Goal: Obtain resource: Obtain resource

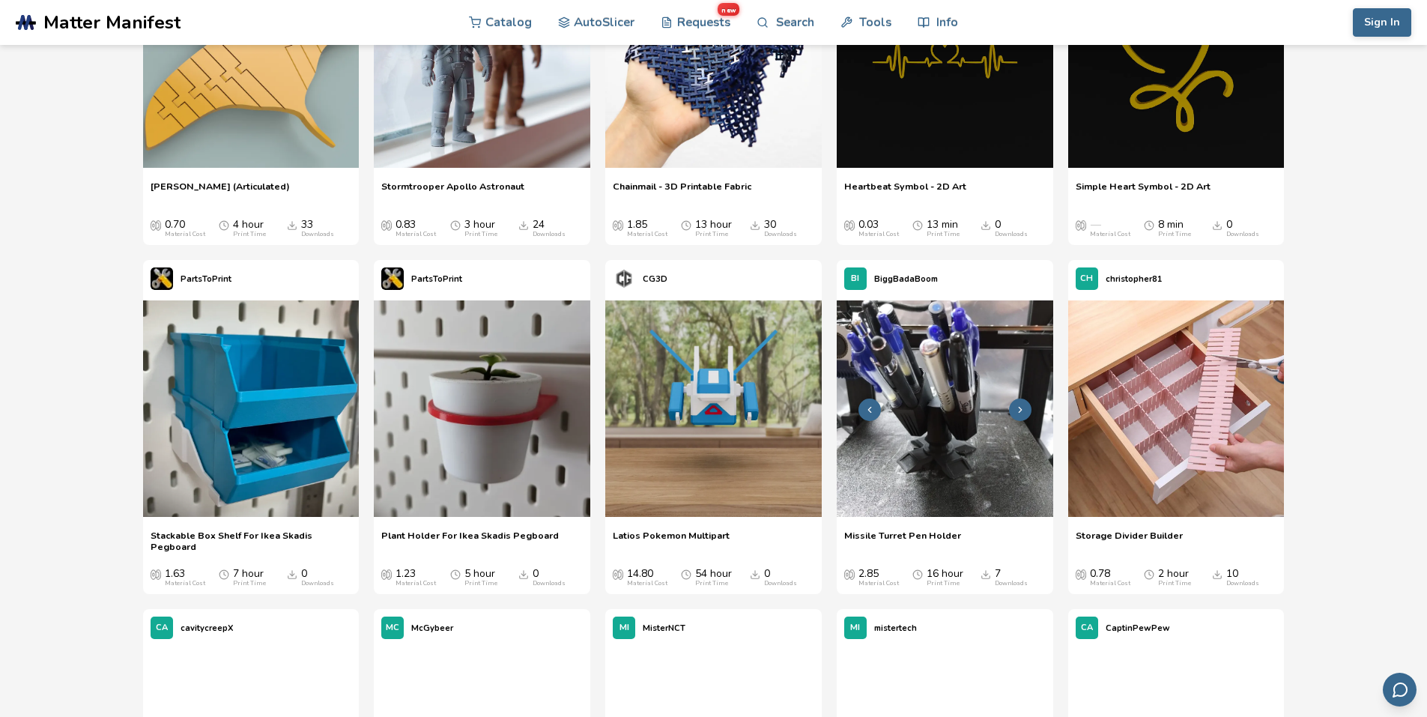
scroll to position [7931, 0]
click at [1179, 428] on img at bounding box center [1176, 408] width 216 height 216
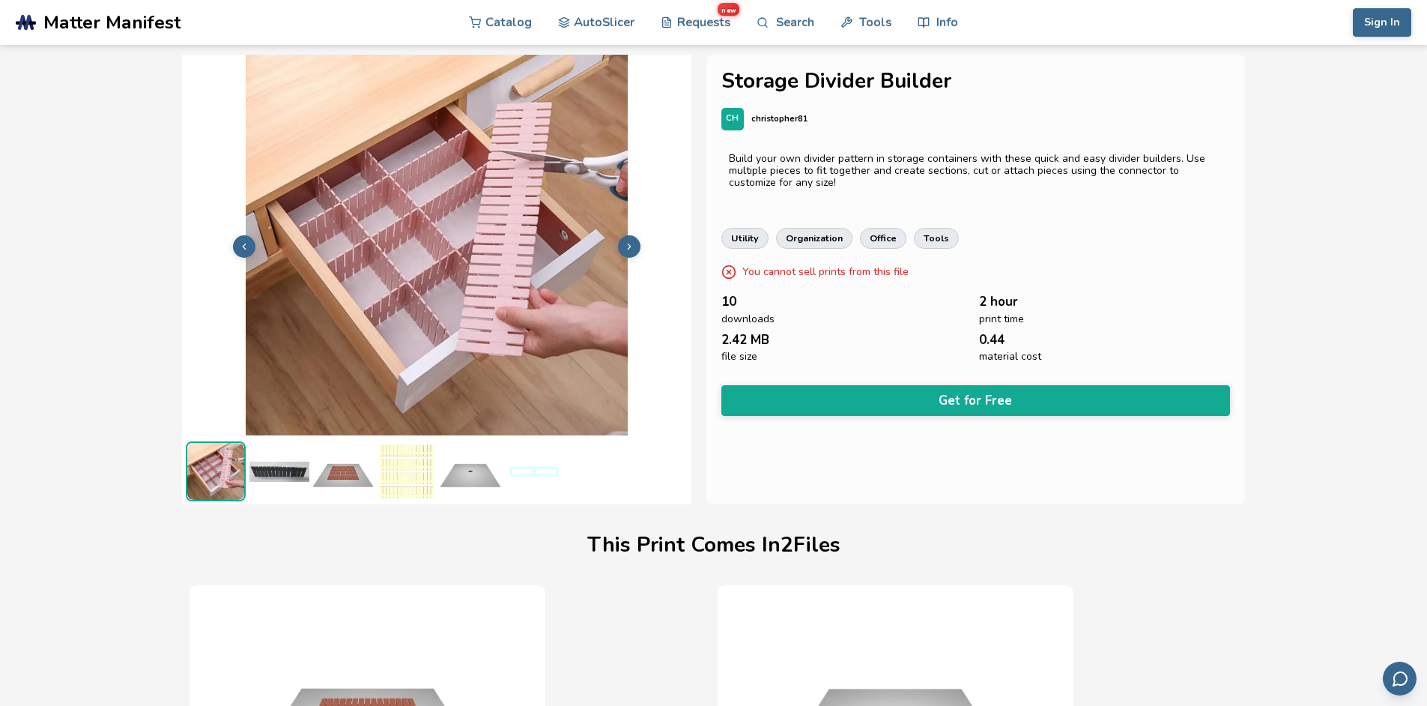
scroll to position [0, 6]
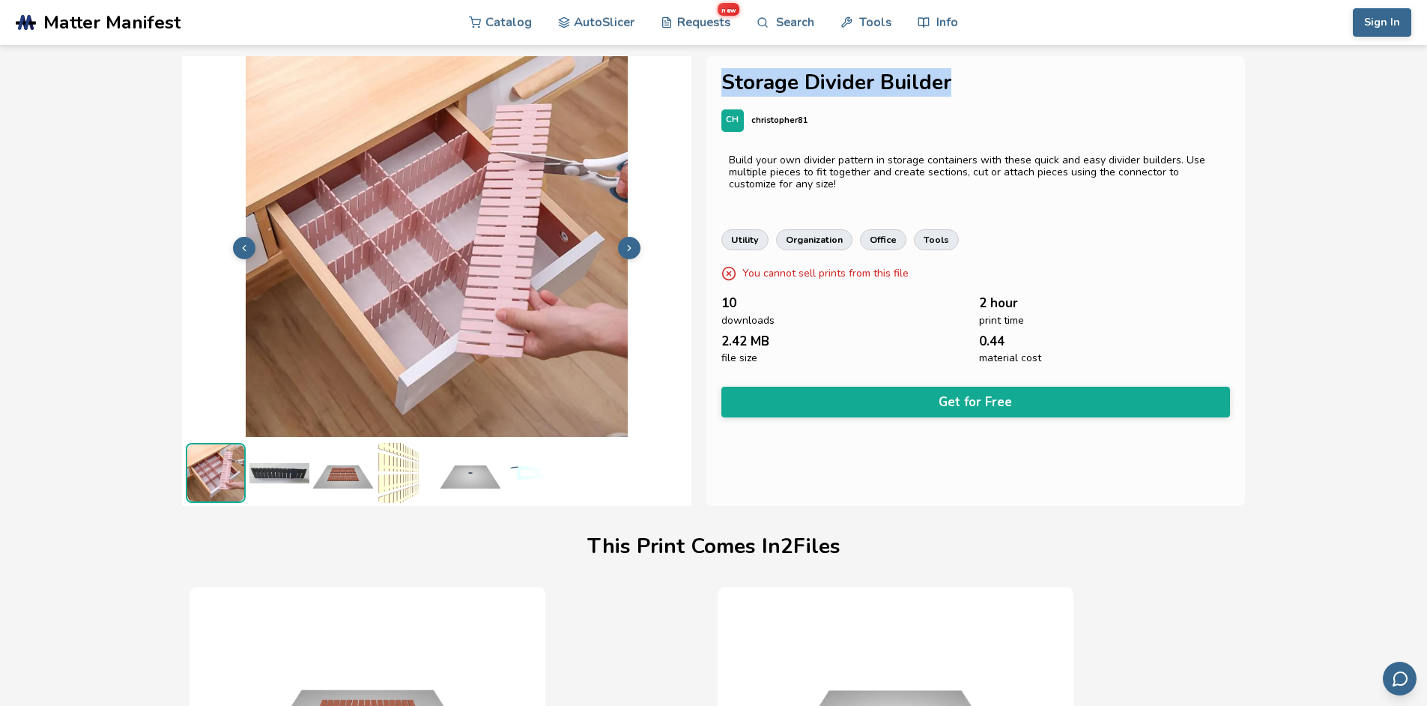
drag, startPoint x: 957, startPoint y: 84, endPoint x: 716, endPoint y: 80, distance: 240.5
click at [721, 80] on h1 "Storage Divider Builder" at bounding box center [975, 82] width 509 height 23
copy h1 "Storage Divider Builder"
click at [1378, 20] on button "Sign In" at bounding box center [1382, 22] width 58 height 28
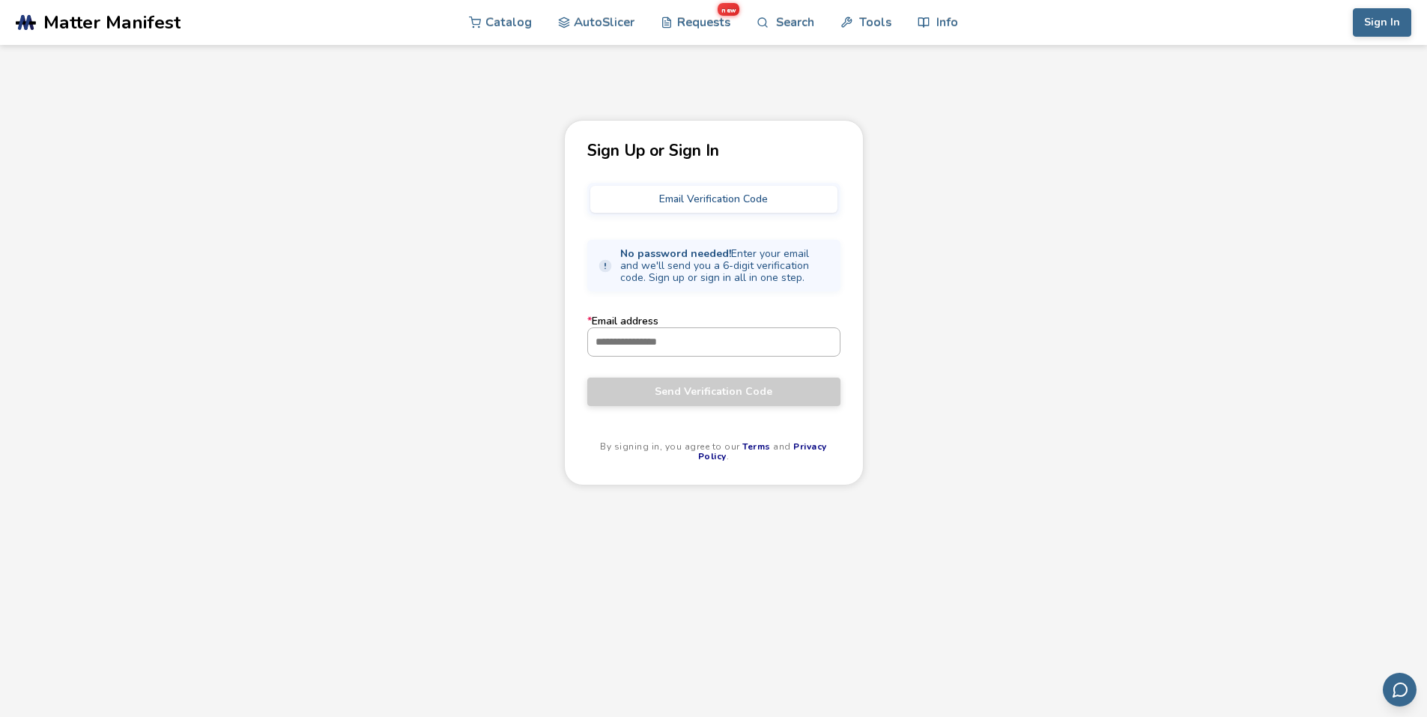
click at [697, 345] on input "* Email address" at bounding box center [714, 341] width 252 height 27
type input "**********"
click at [709, 197] on button "Email Verification Code" at bounding box center [713, 199] width 247 height 27
click at [693, 191] on button "Email Verification Code" at bounding box center [713, 199] width 247 height 27
click at [699, 390] on span "Send Verification Code" at bounding box center [714, 392] width 231 height 12
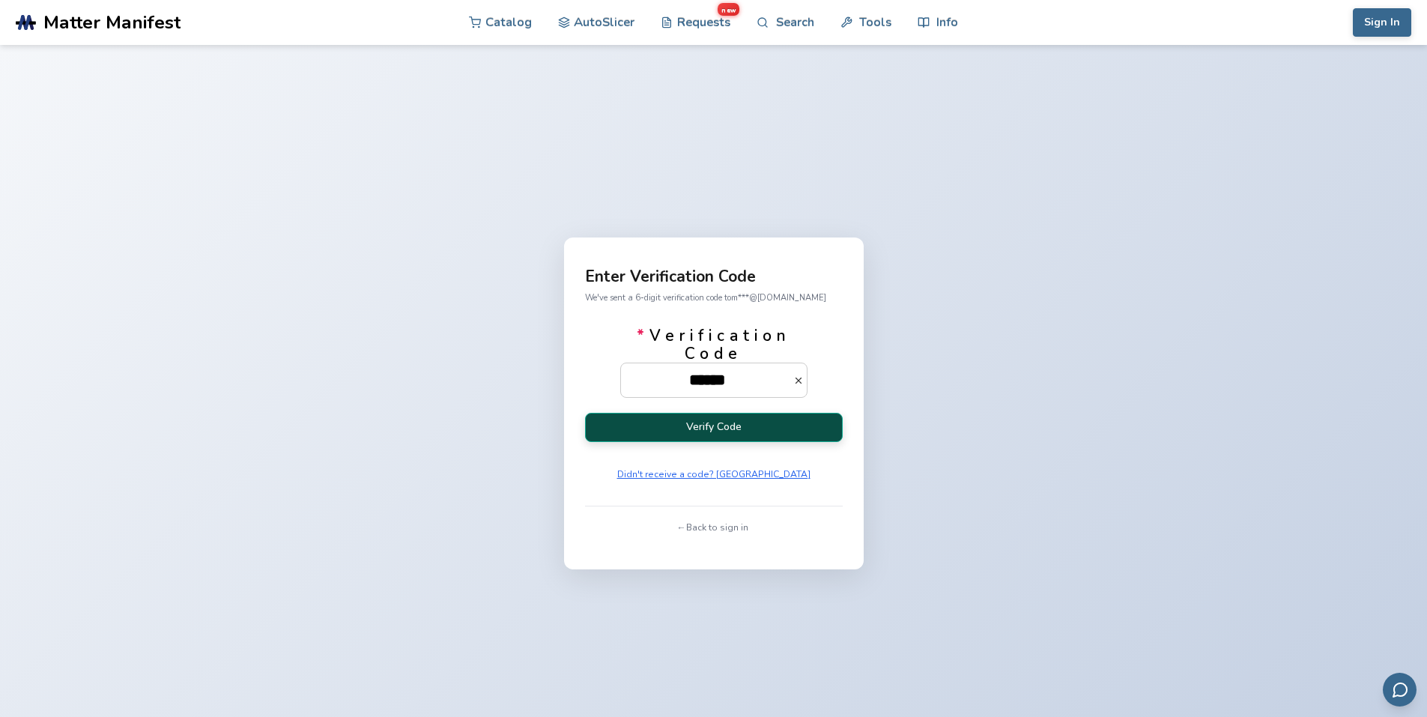
type input "******"
click at [706, 419] on button "Verify Code" at bounding box center [714, 427] width 258 height 29
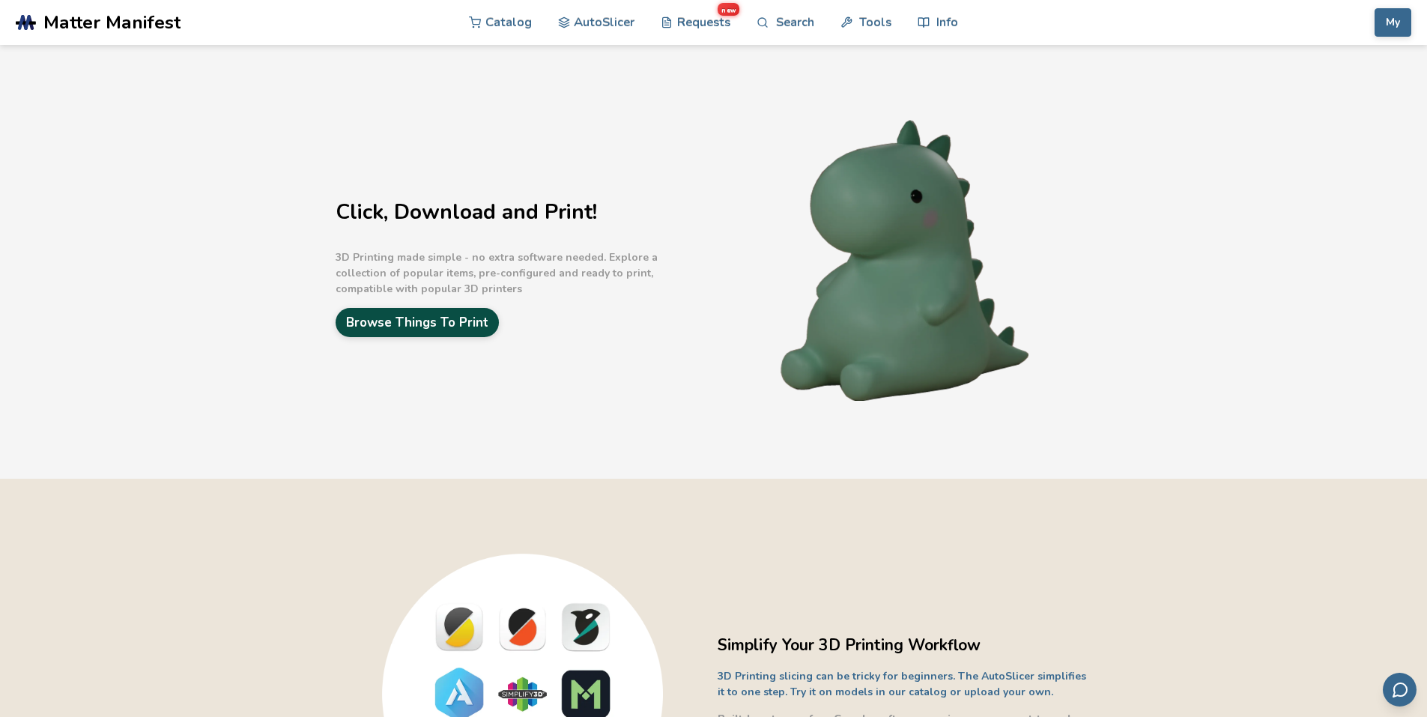
click at [422, 316] on link "Browse Things To Print" at bounding box center [417, 322] width 163 height 29
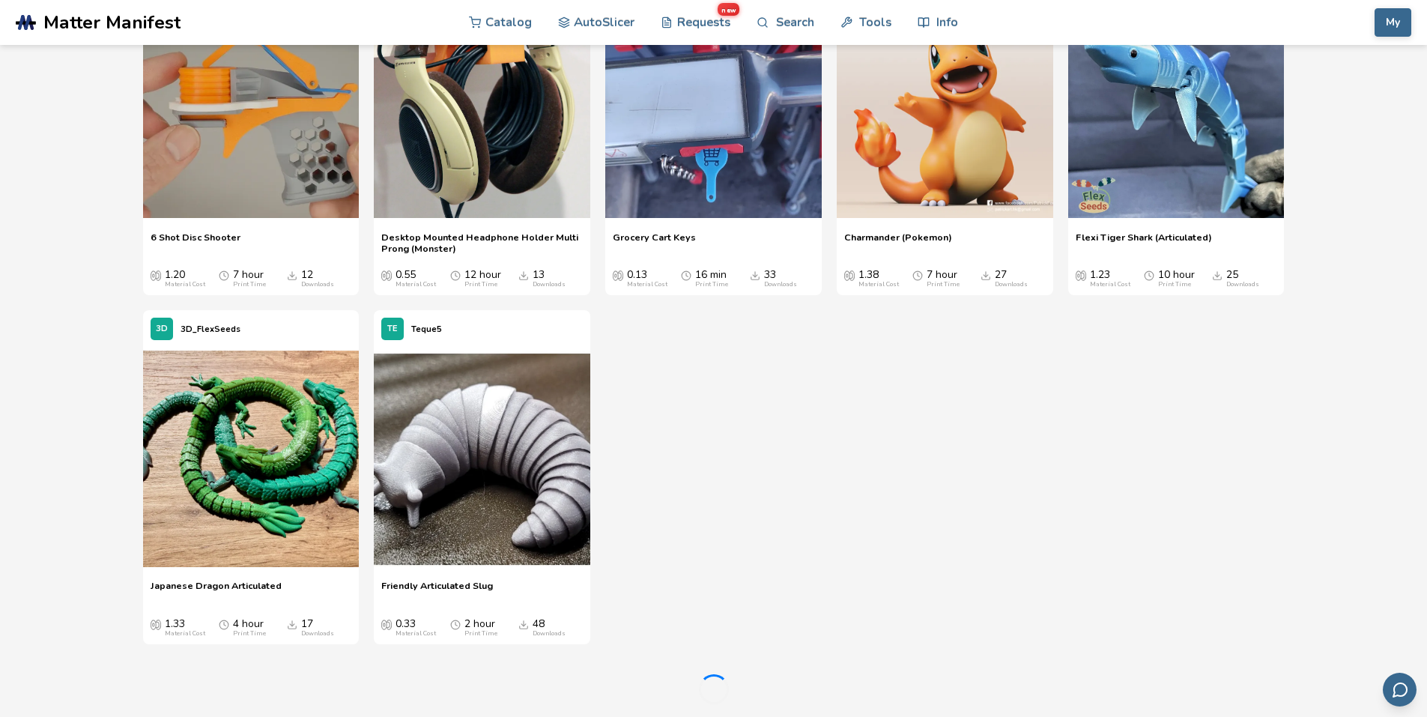
scroll to position [4043, 0]
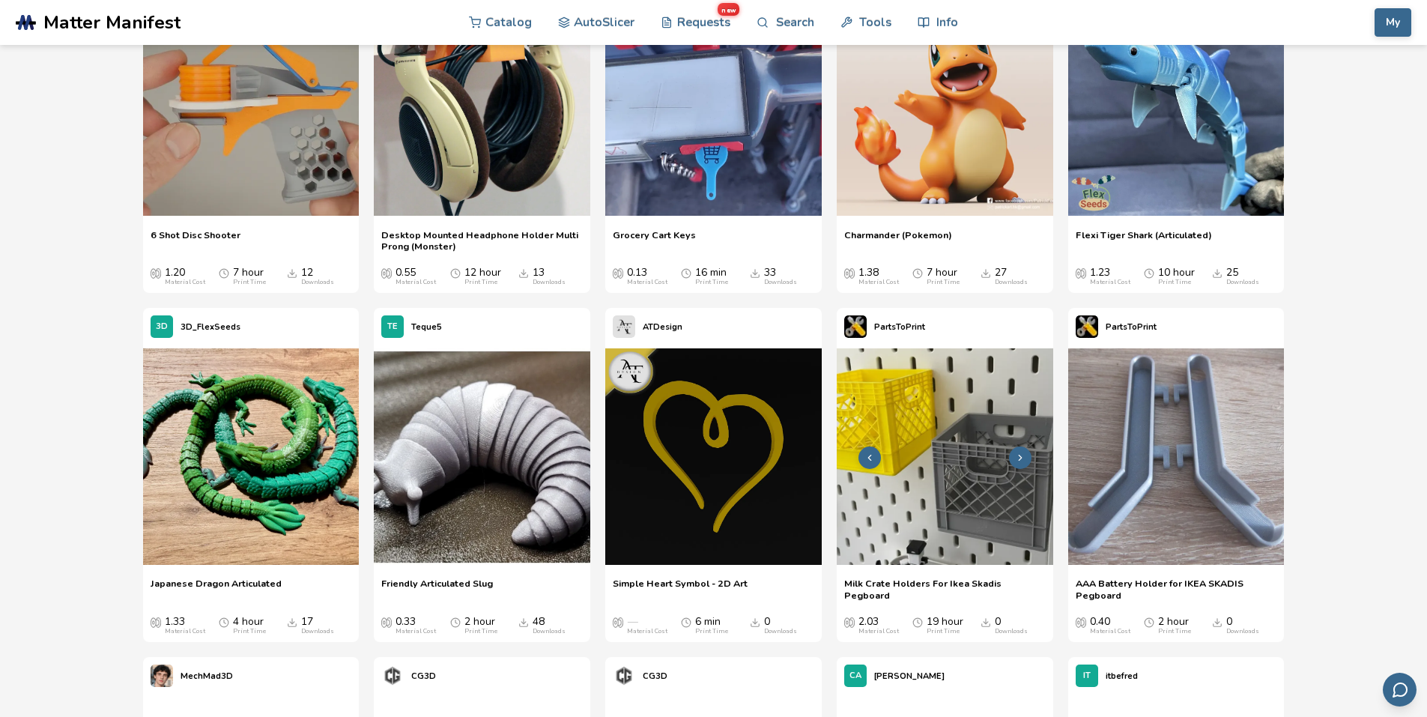
click at [1020, 455] on icon at bounding box center [1020, 457] width 10 height 10
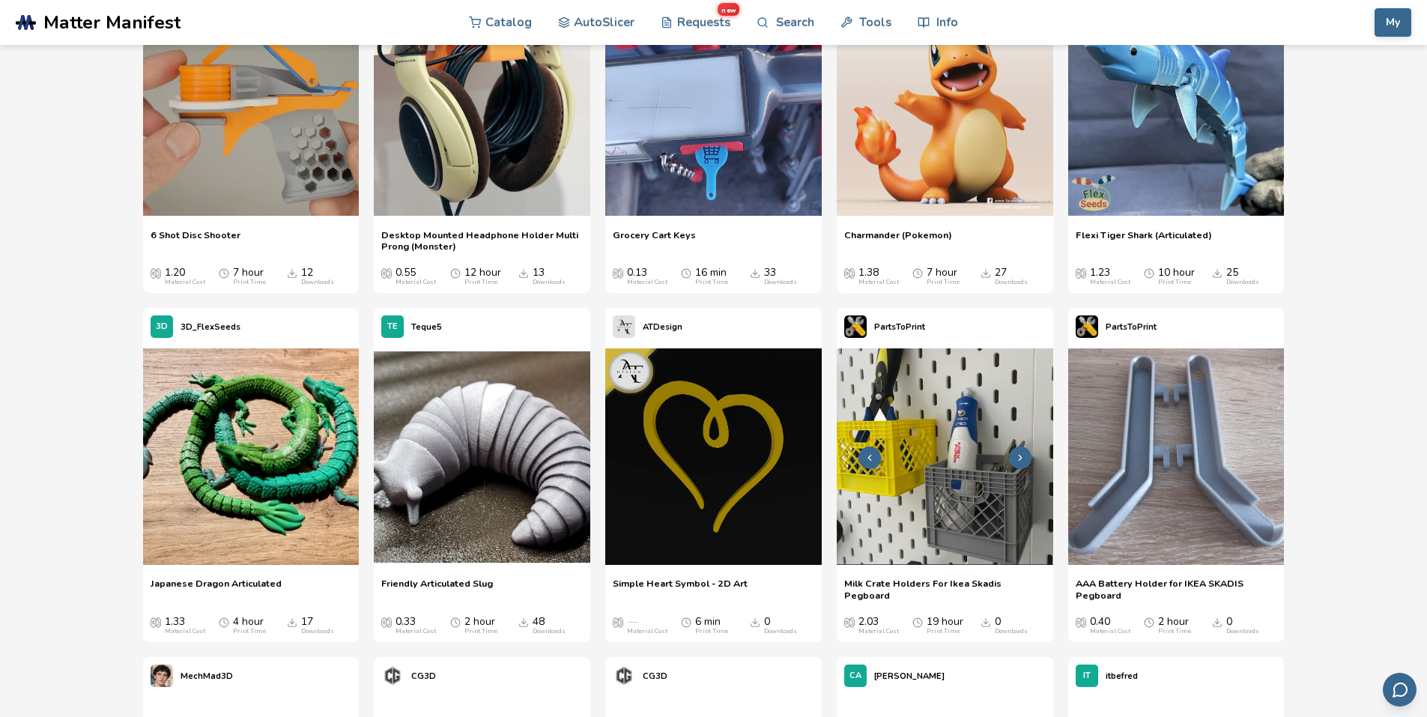
click at [959, 424] on img at bounding box center [945, 456] width 216 height 216
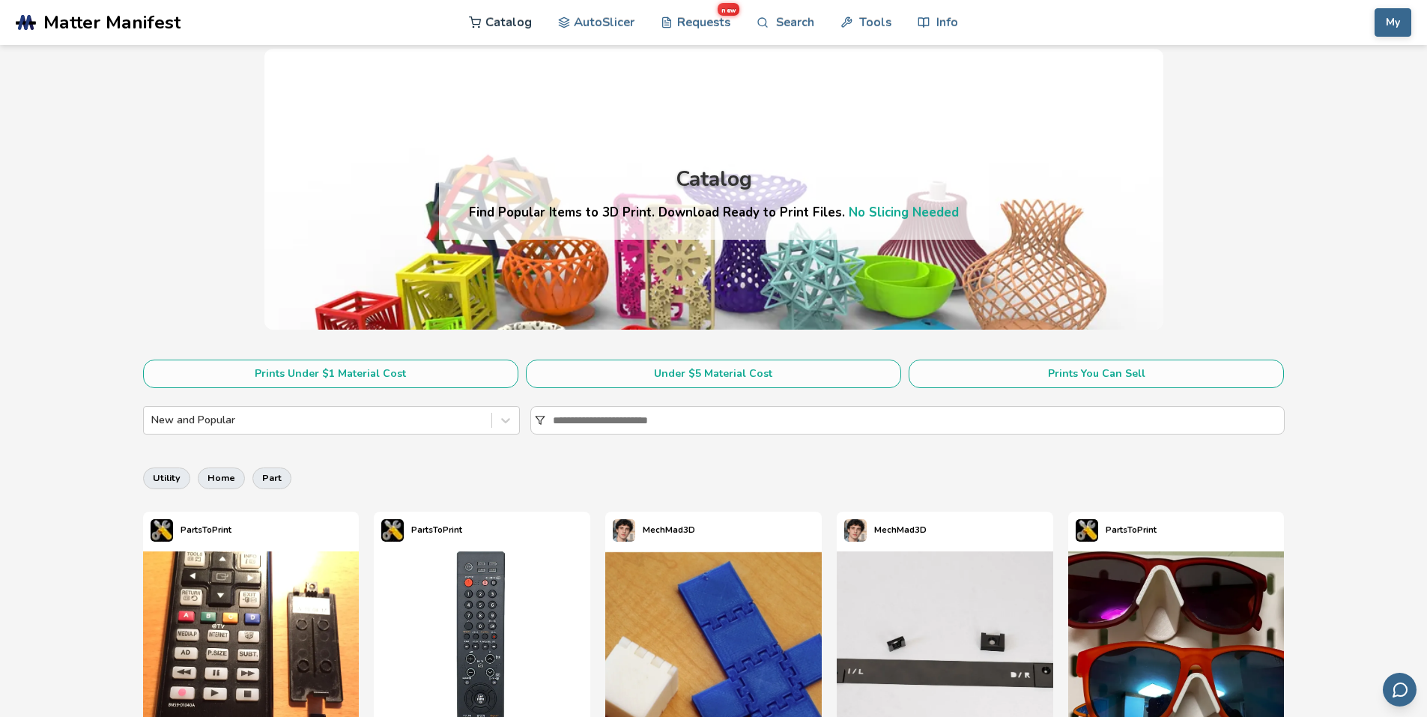
click at [518, 19] on link "Catalog" at bounding box center [500, 22] width 63 height 45
click at [505, 424] on icon at bounding box center [505, 420] width 15 height 15
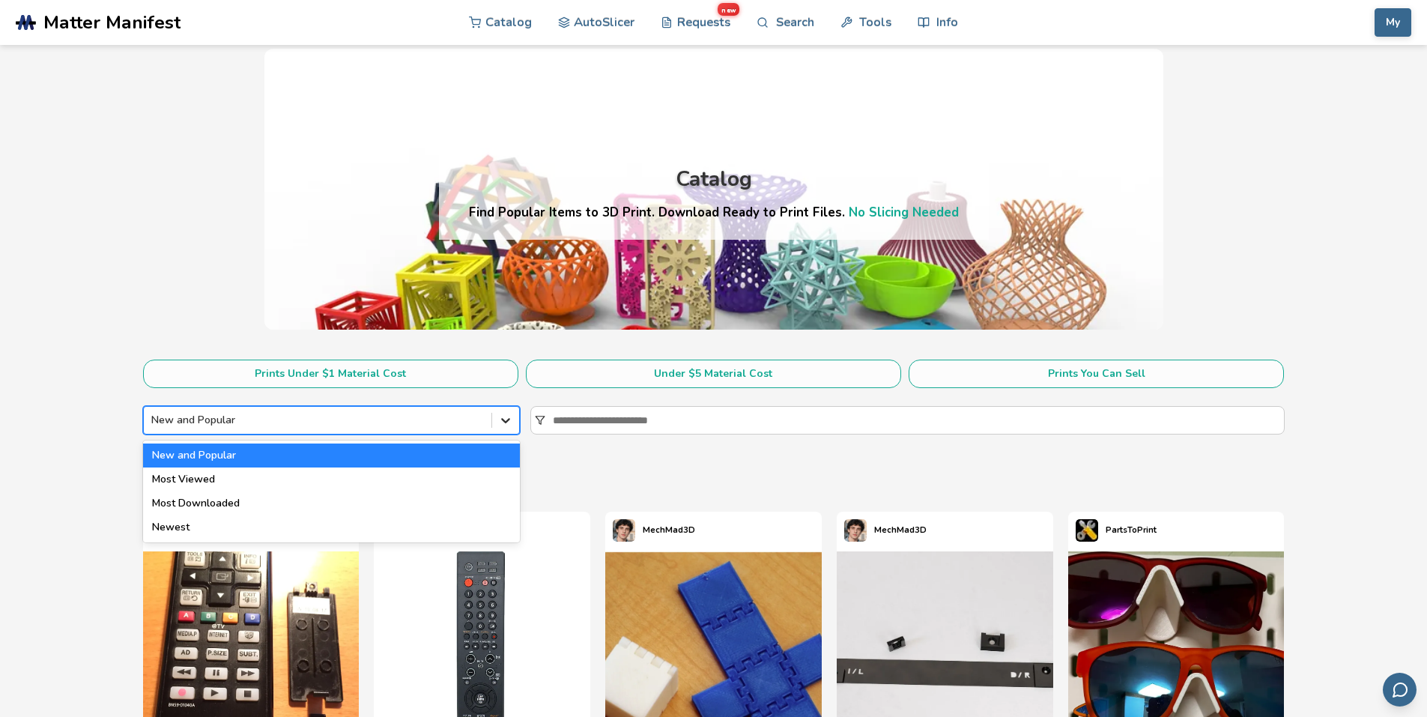
click at [505, 424] on icon at bounding box center [505, 420] width 15 height 15
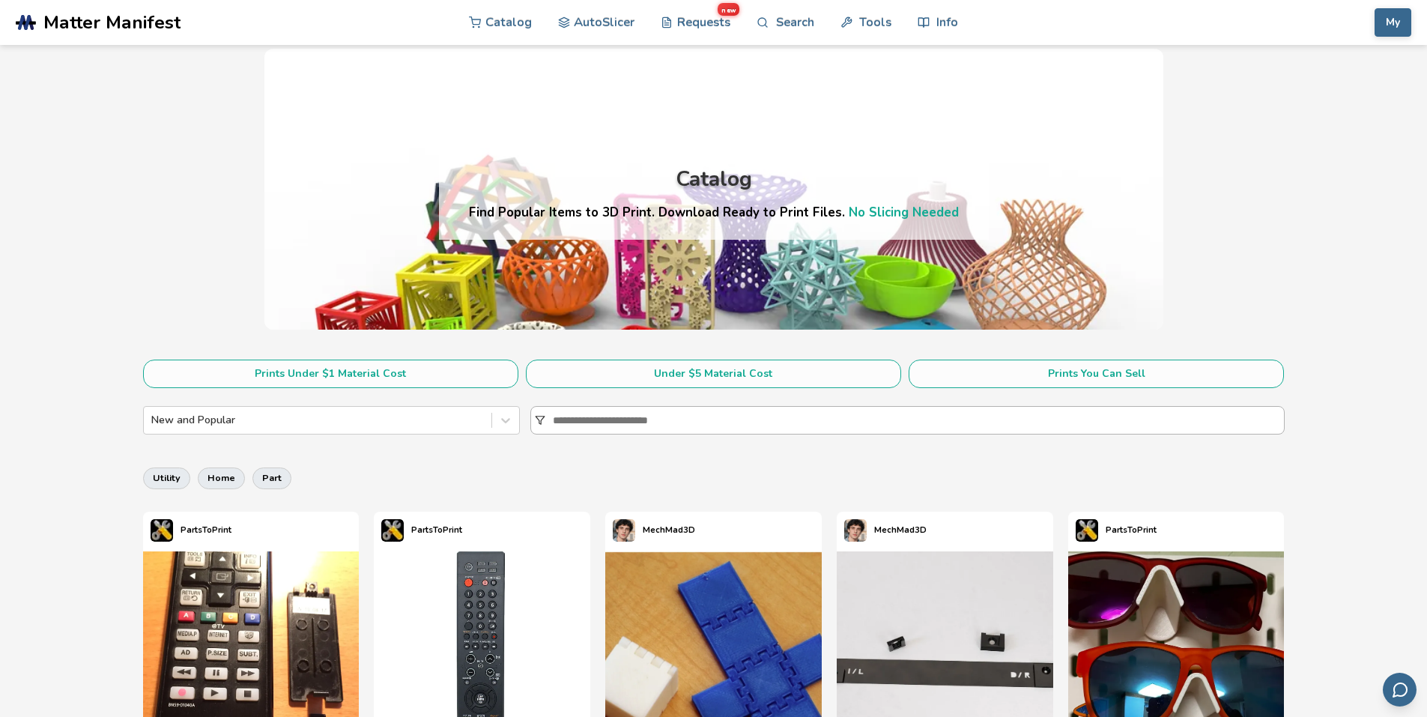
click at [685, 422] on input at bounding box center [918, 420] width 731 height 27
paste input "**********"
type input "**********"
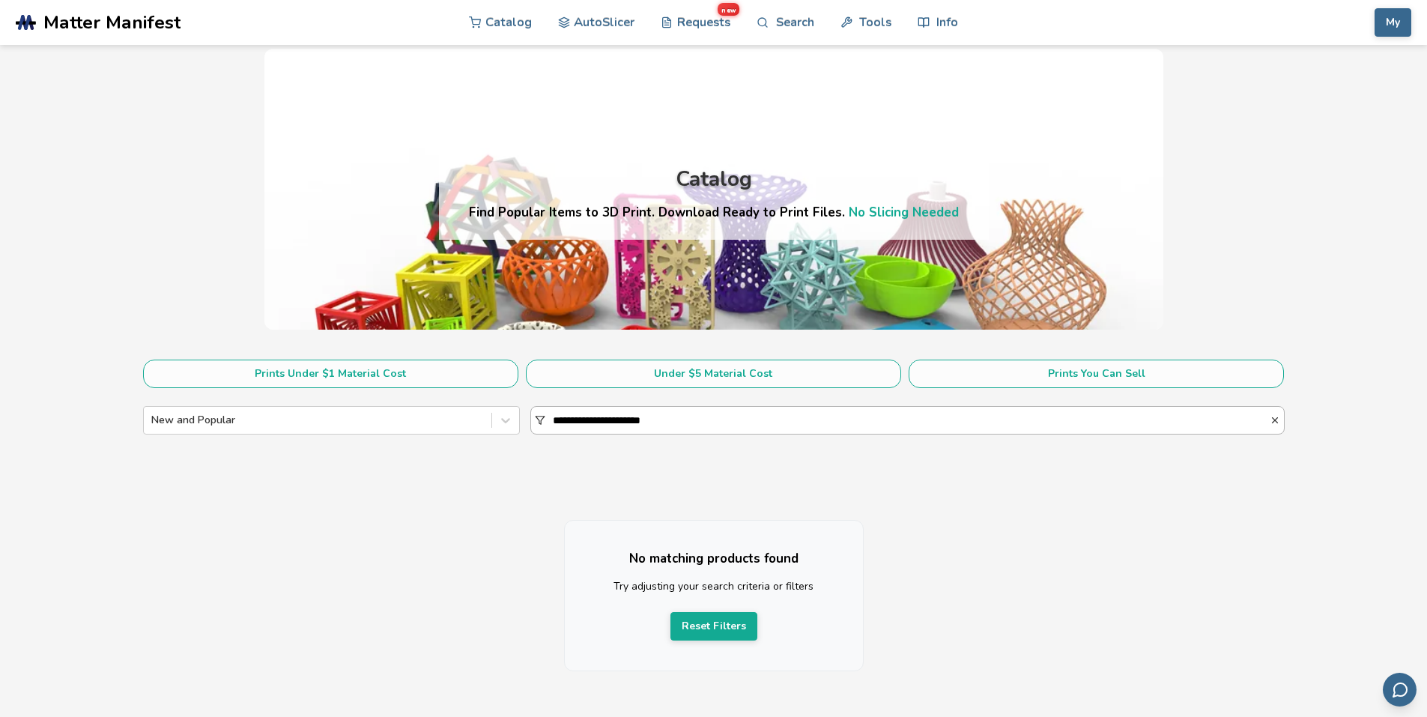
drag, startPoint x: 682, startPoint y: 419, endPoint x: 544, endPoint y: 418, distance: 138.6
click at [544, 418] on div "**********" at bounding box center [907, 420] width 754 height 28
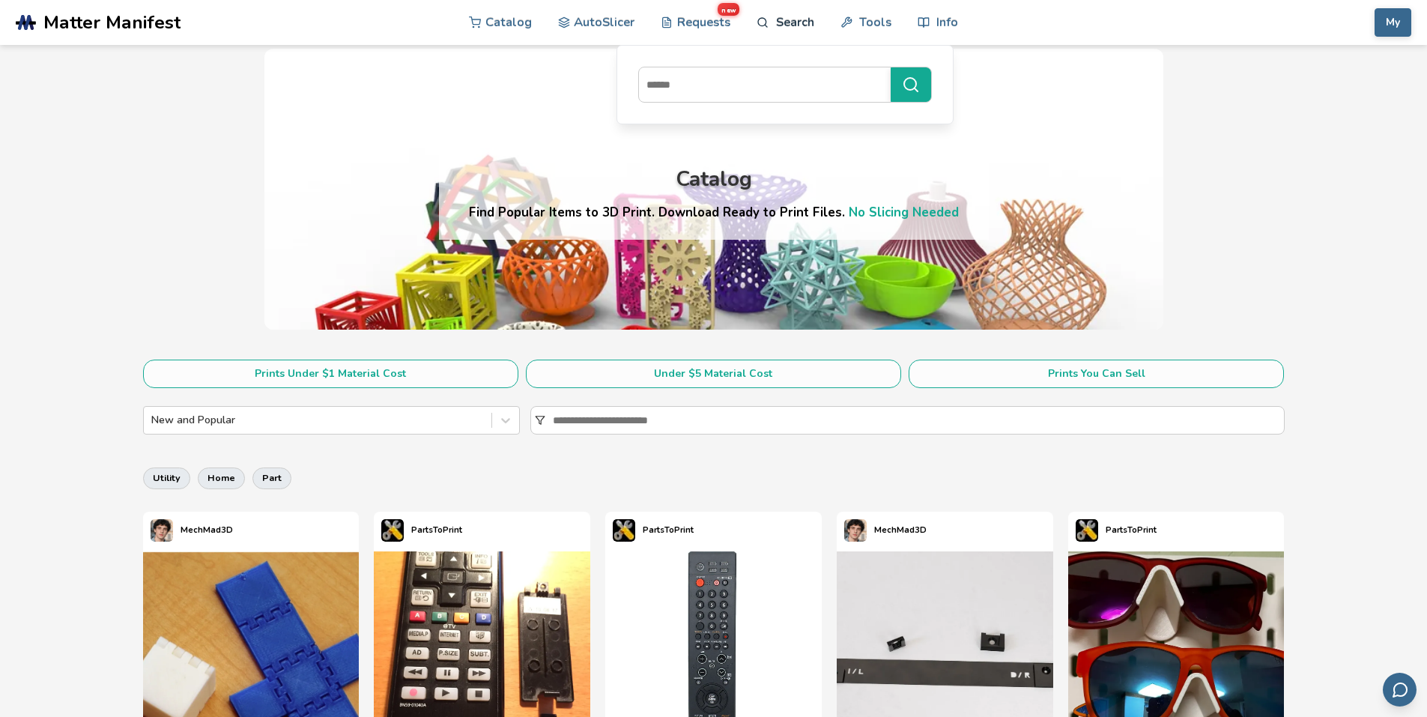
click at [787, 19] on link "Search" at bounding box center [785, 22] width 57 height 45
click at [727, 82] on input at bounding box center [761, 84] width 244 height 27
click at [751, 87] on input at bounding box center [761, 84] width 244 height 27
click at [796, 21] on link "Search" at bounding box center [785, 22] width 57 height 45
click at [783, 25] on link "Search" at bounding box center [785, 22] width 57 height 45
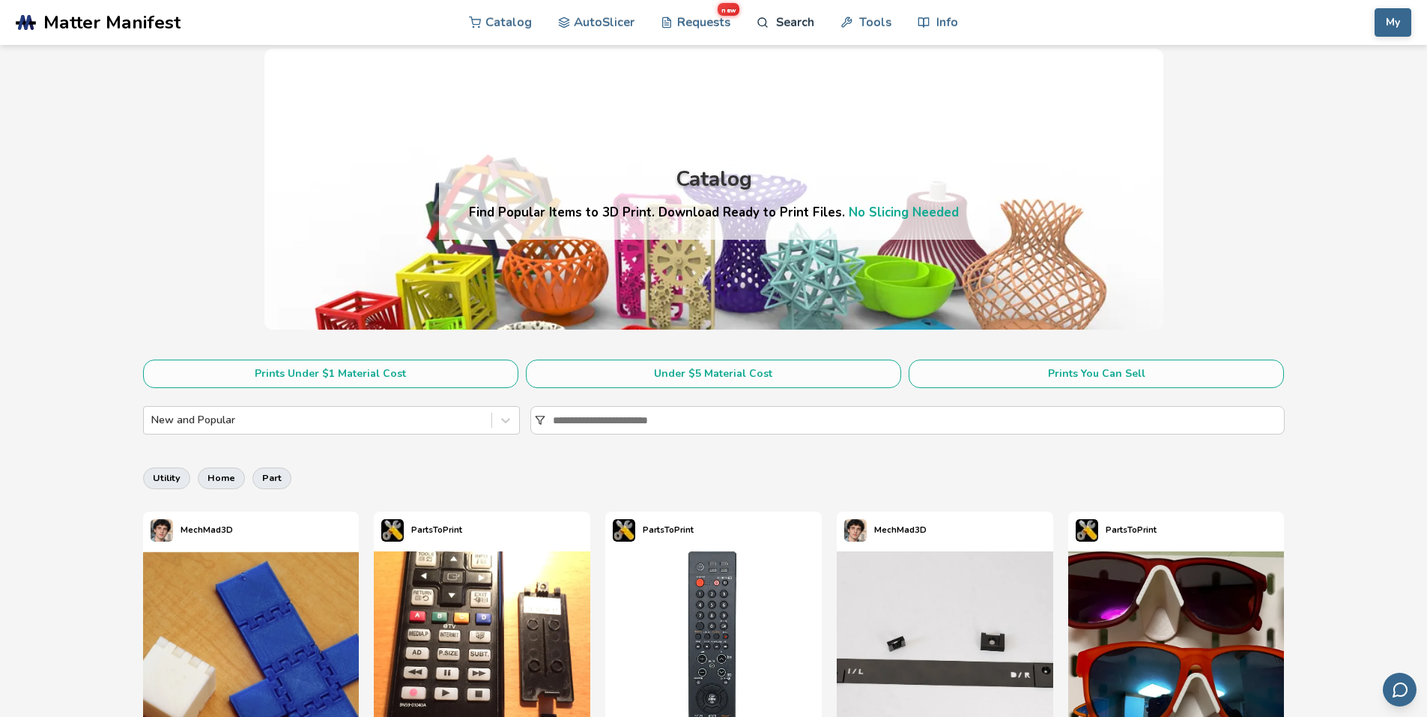
click at [799, 16] on link "Search" at bounding box center [785, 22] width 57 height 45
drag, startPoint x: 727, startPoint y: 80, endPoint x: 1110, endPoint y: 121, distance: 385.0
click at [1110, 121] on div "Catalog Find Popular Items to 3D Print. Download Ready to Print Files. No Slici…" at bounding box center [713, 189] width 899 height 281
click at [683, 424] on input at bounding box center [918, 420] width 731 height 27
paste input "**********"
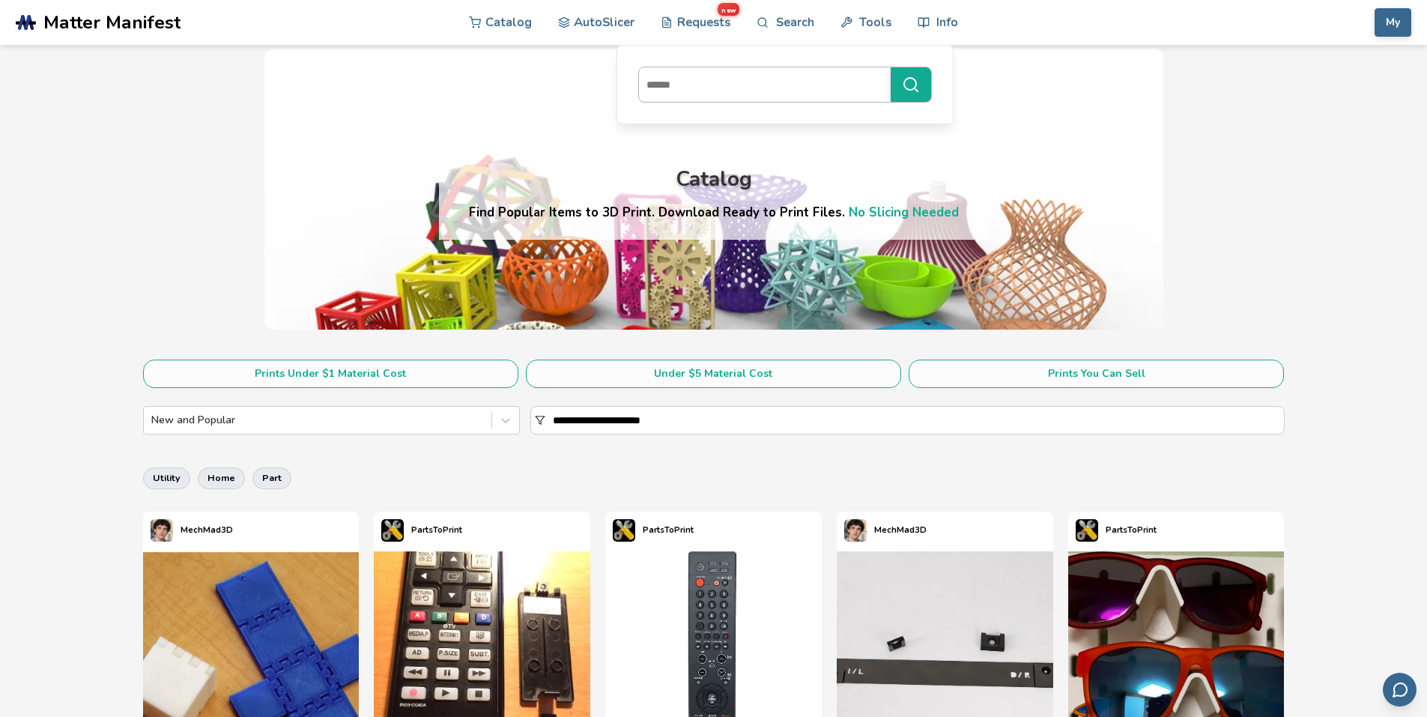
type input "**********"
click at [752, 85] on input at bounding box center [761, 84] width 244 height 27
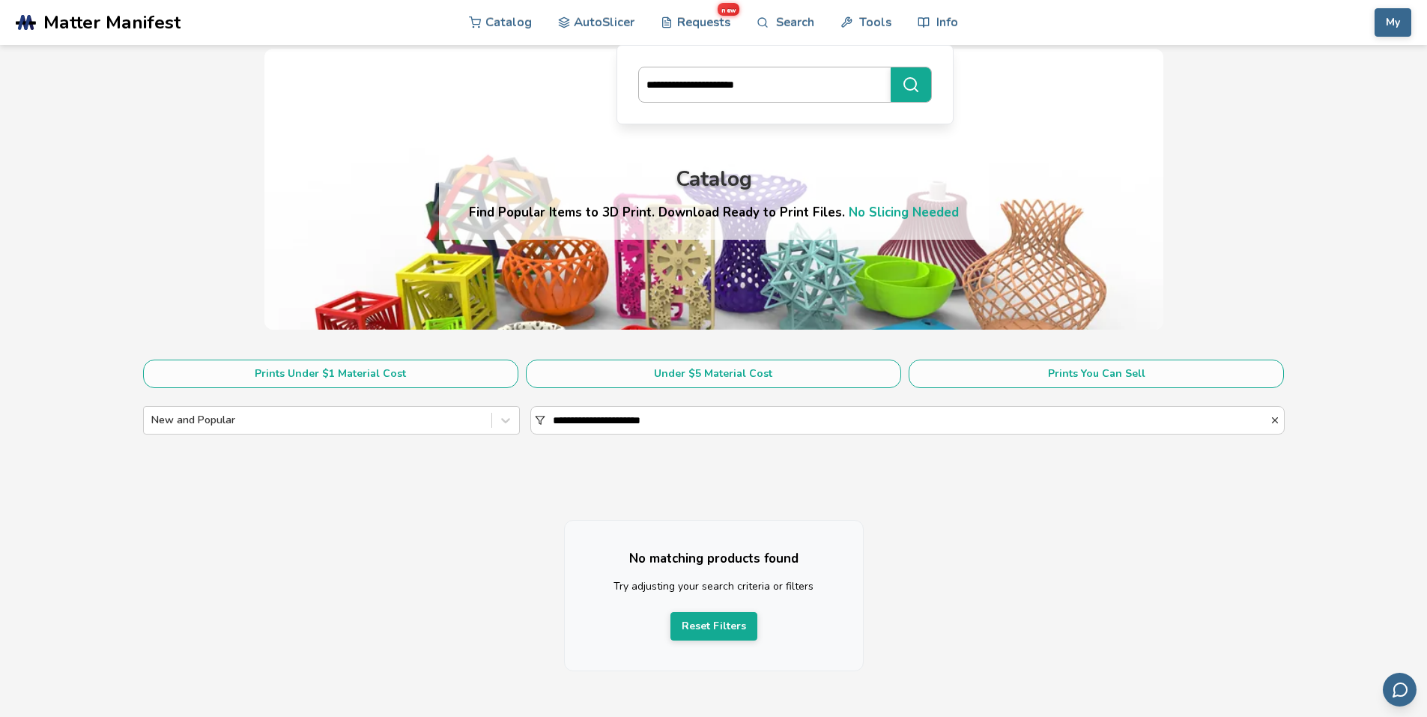
type input "**********"
click at [891, 67] on button "**********" at bounding box center [911, 84] width 40 height 34
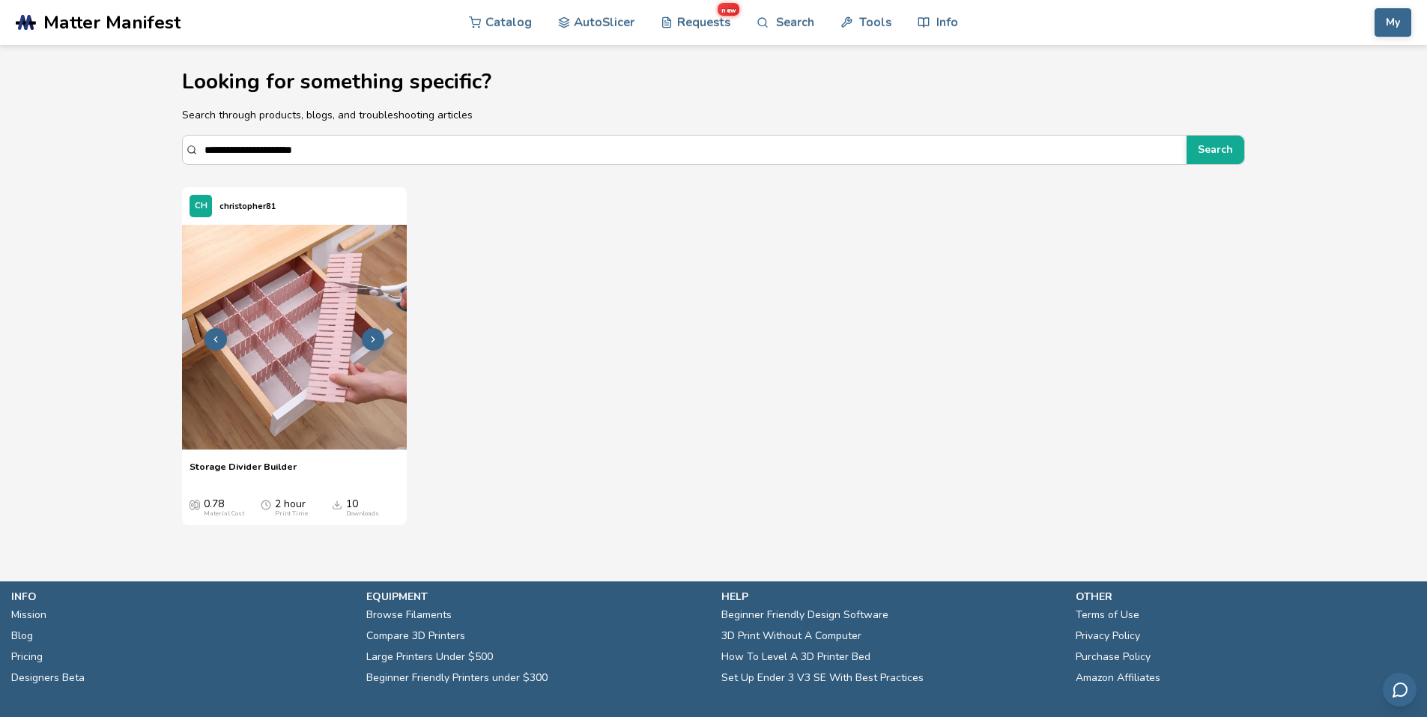
click at [280, 406] on img at bounding box center [294, 337] width 225 height 225
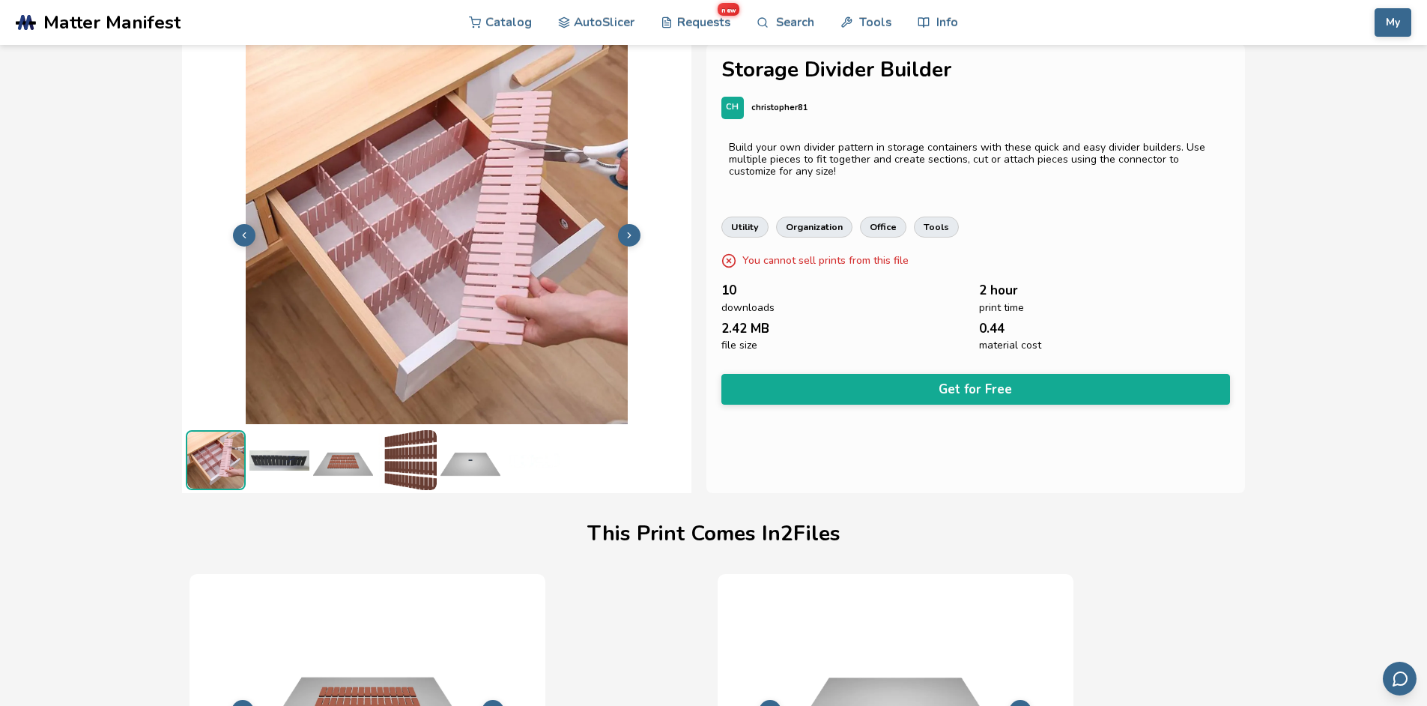
scroll to position [0, 6]
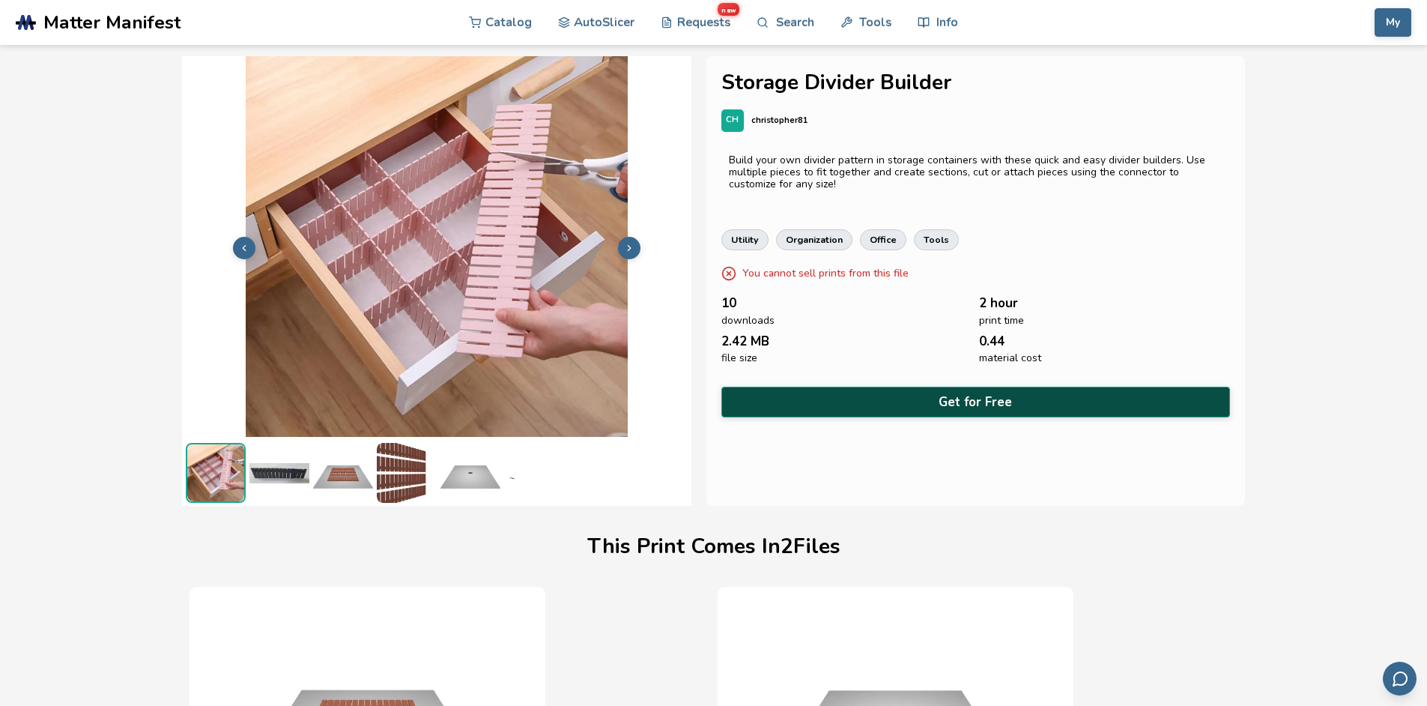
click at [963, 391] on button "Get for Free" at bounding box center [975, 402] width 509 height 31
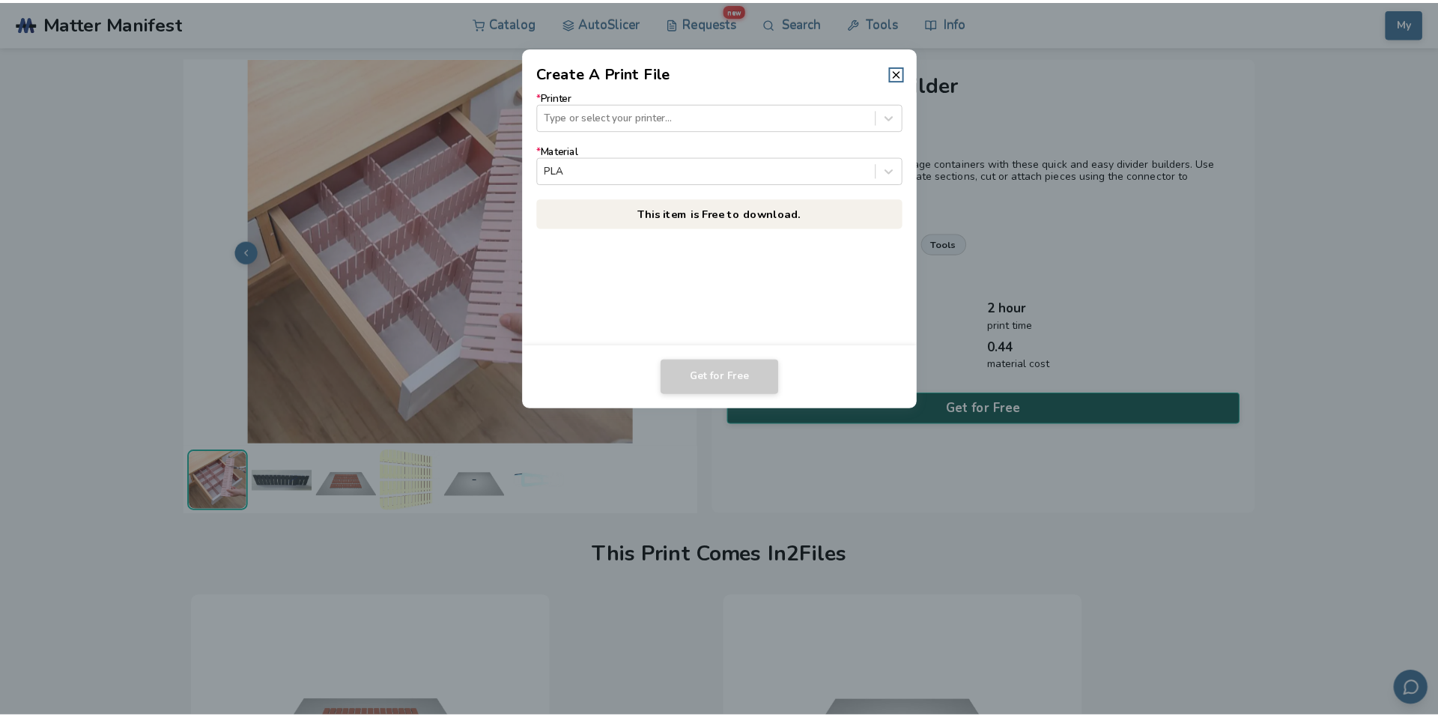
scroll to position [0, 0]
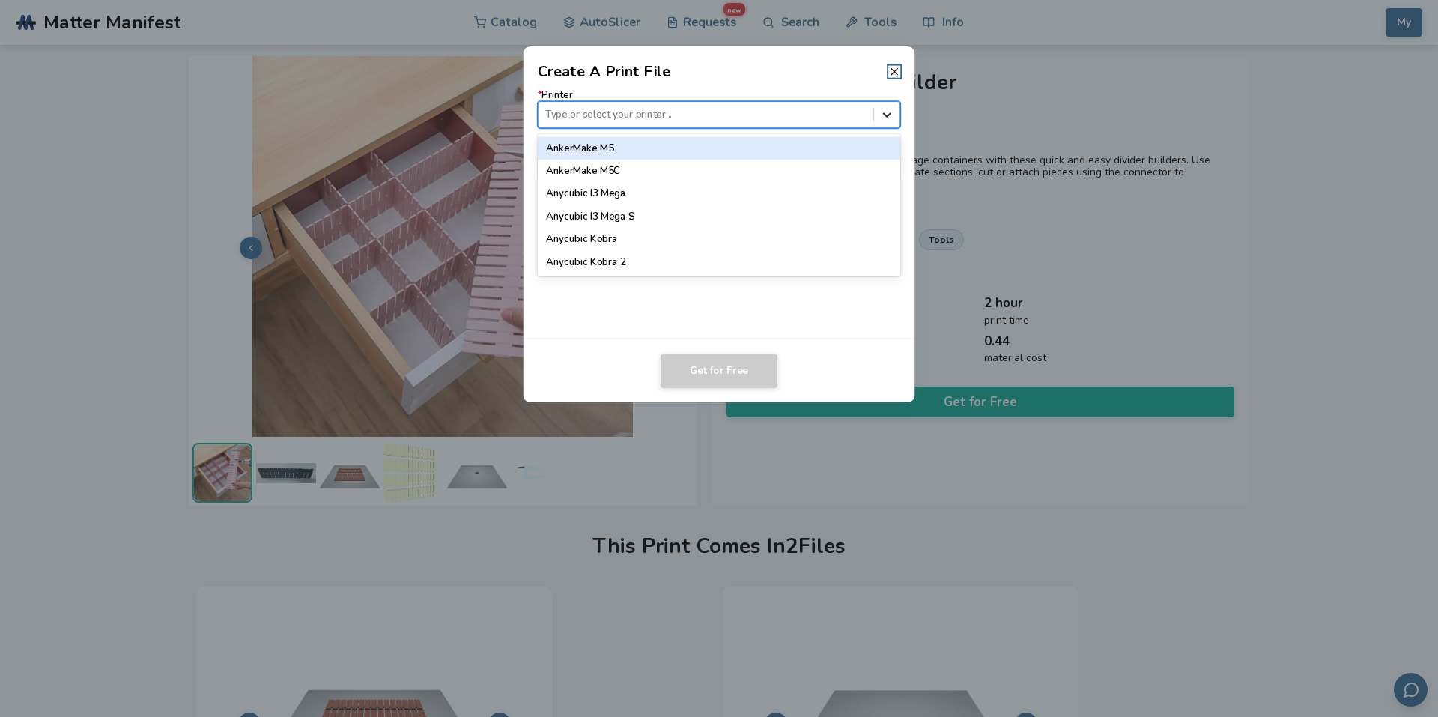
click at [889, 114] on icon at bounding box center [887, 114] width 8 height 4
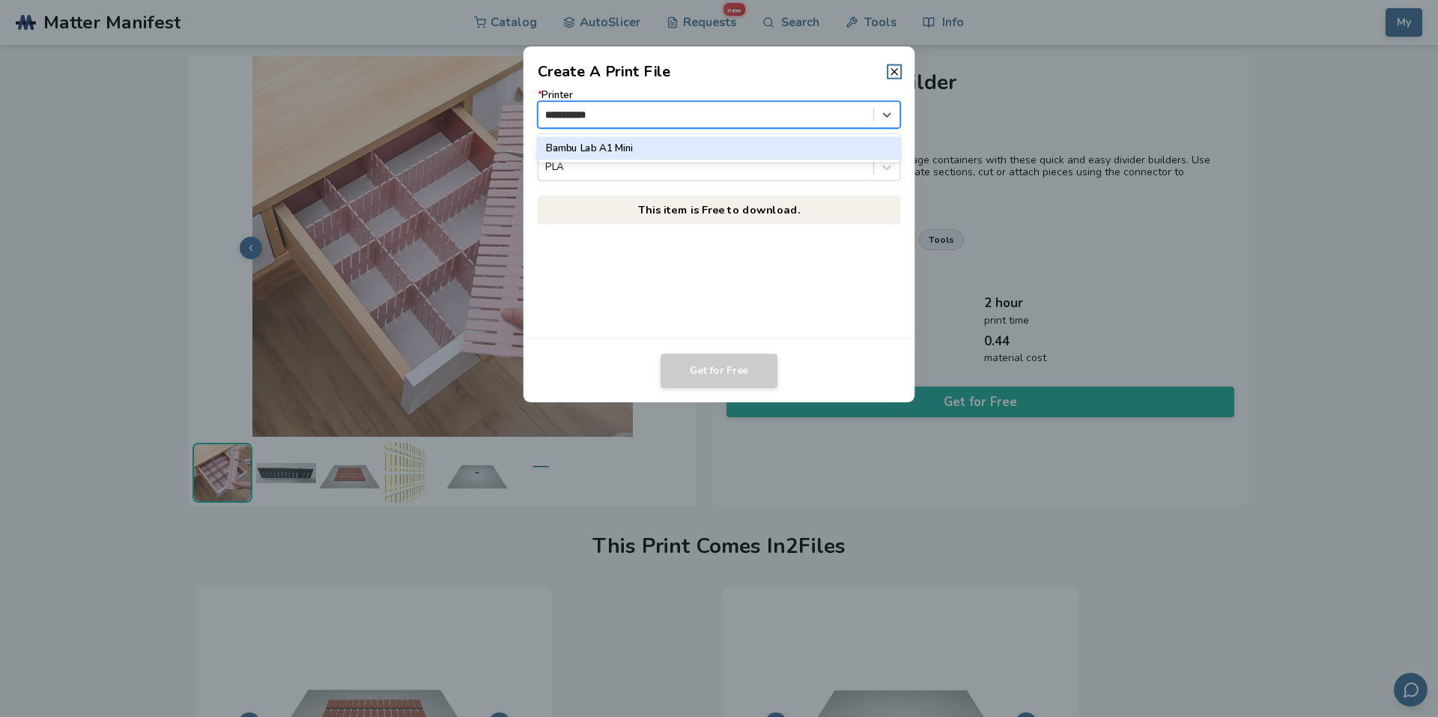
type input "**********"
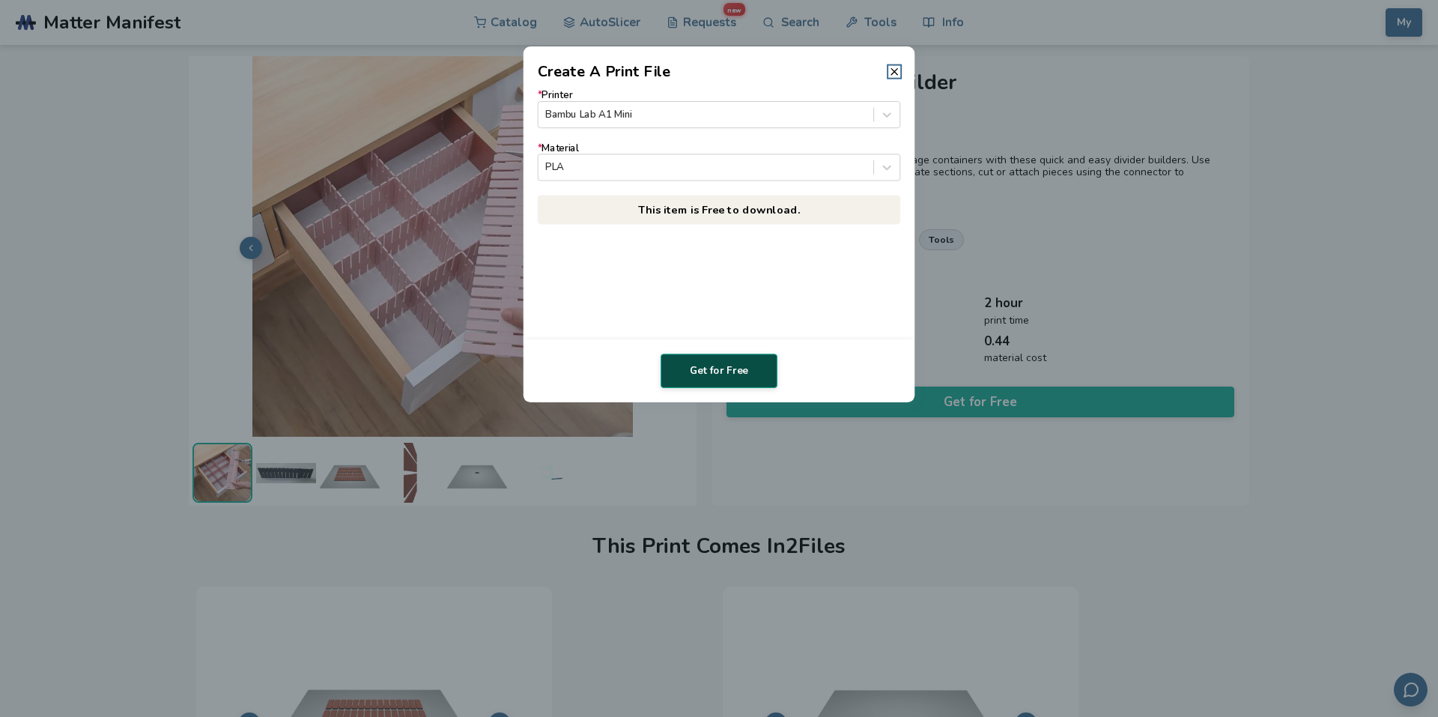
click at [721, 368] on button "Get for Free" at bounding box center [719, 371] width 117 height 34
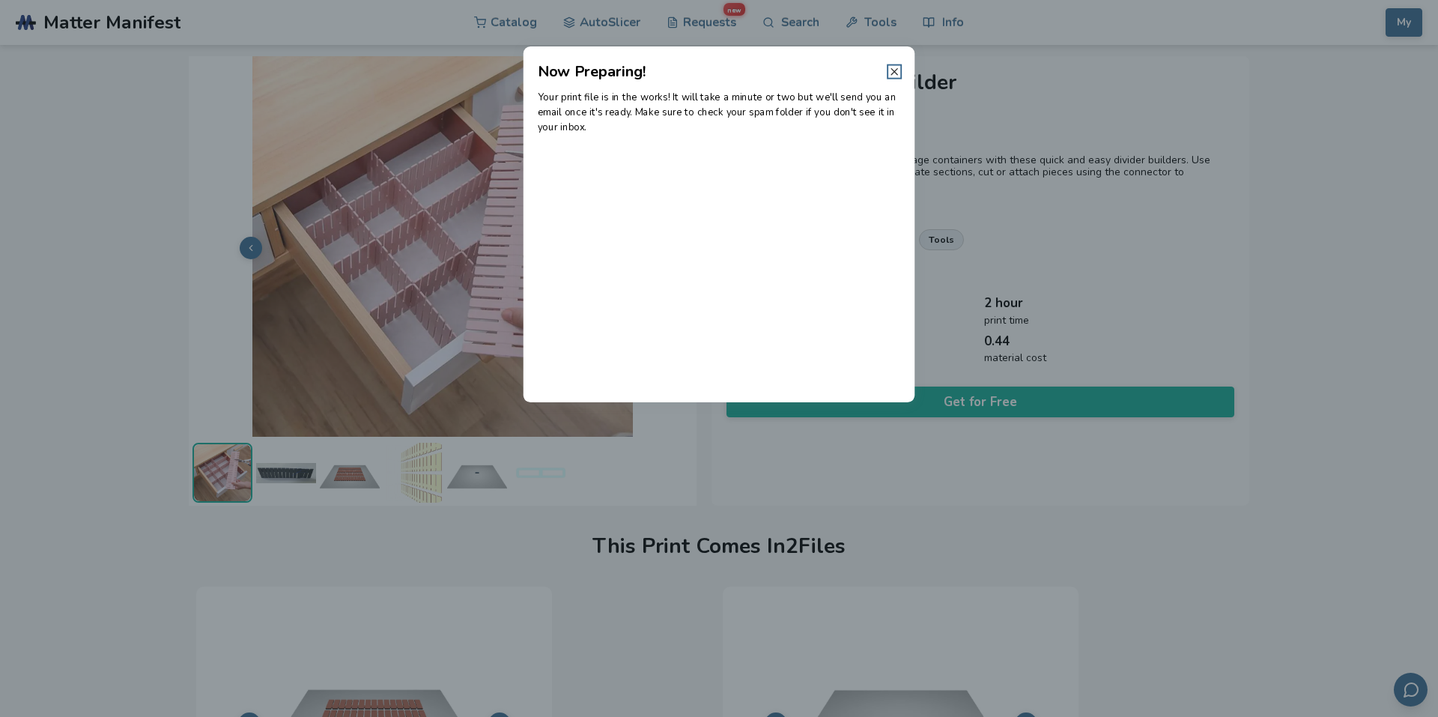
click at [891, 73] on icon at bounding box center [894, 72] width 12 height 12
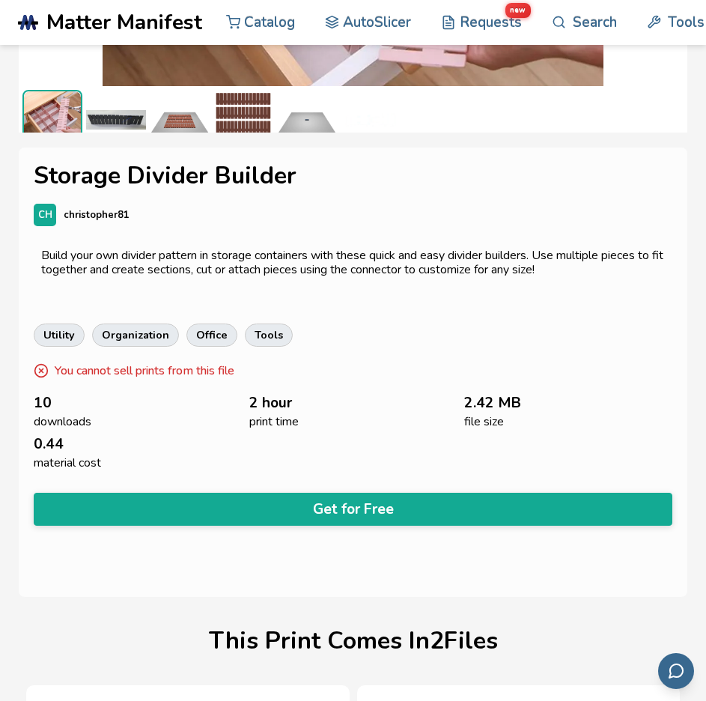
scroll to position [299, 0]
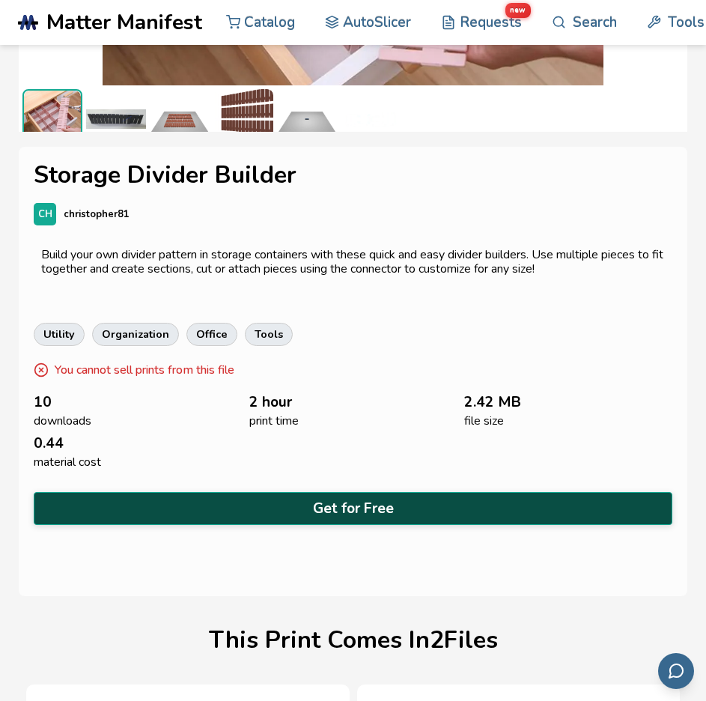
click at [349, 499] on button "Get for Free" at bounding box center [353, 508] width 639 height 33
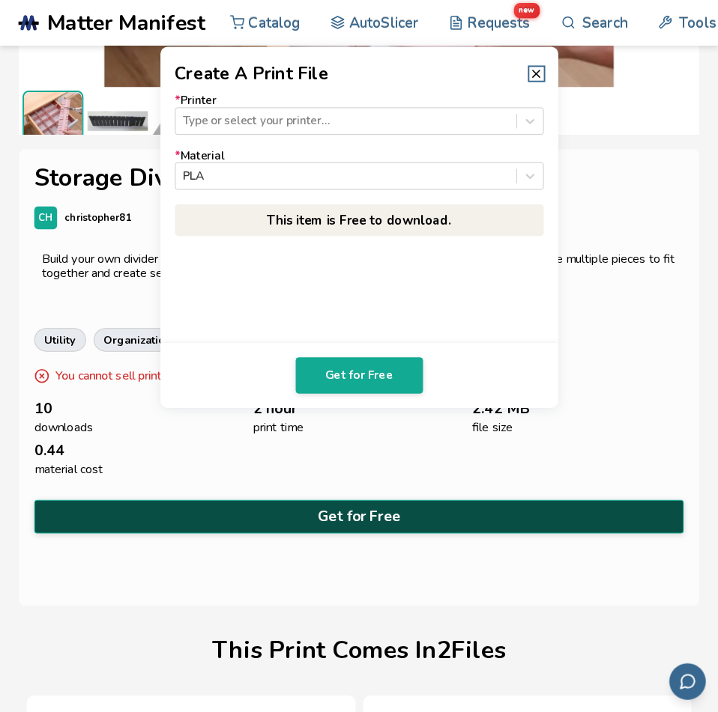
scroll to position [295, 0]
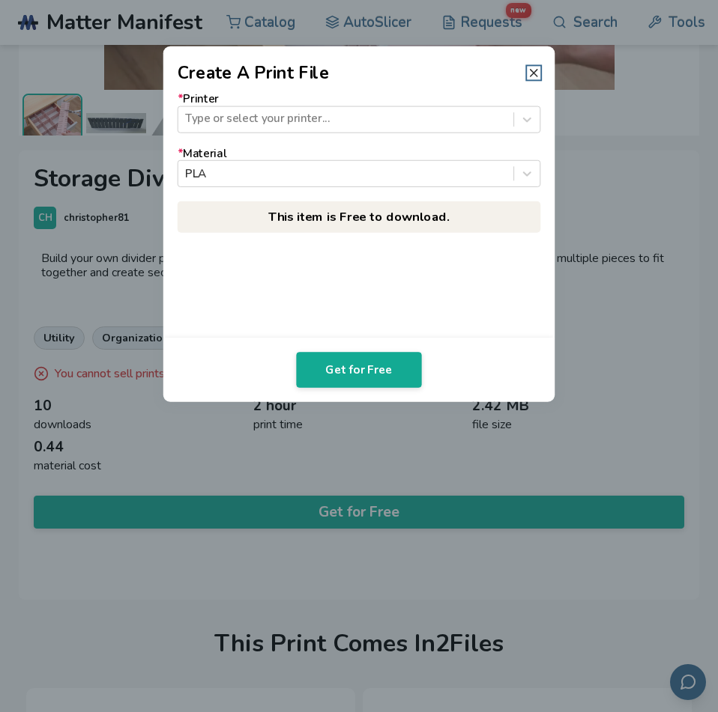
click at [534, 73] on line at bounding box center [533, 73] width 7 height 7
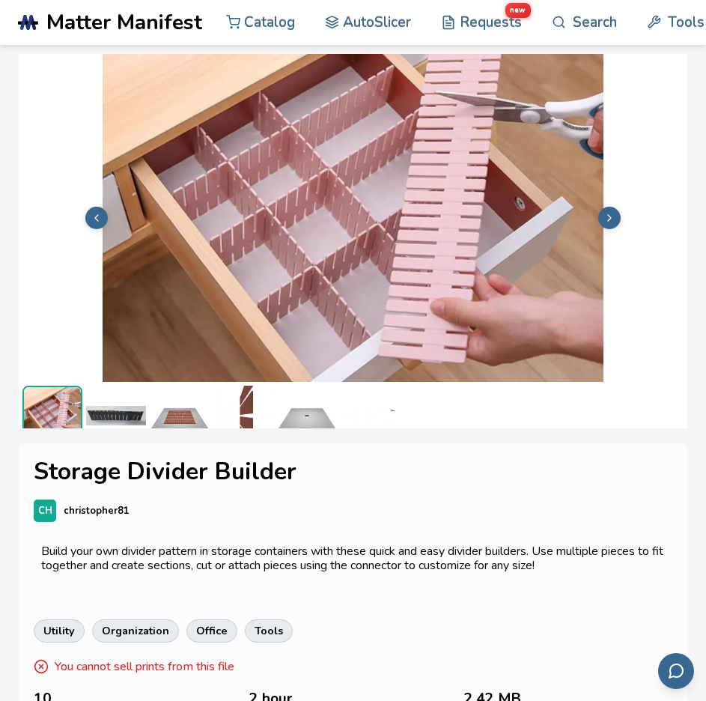
scroll to position [0, 0]
